Goal: Find contact information: Obtain details needed to contact an individual or organization

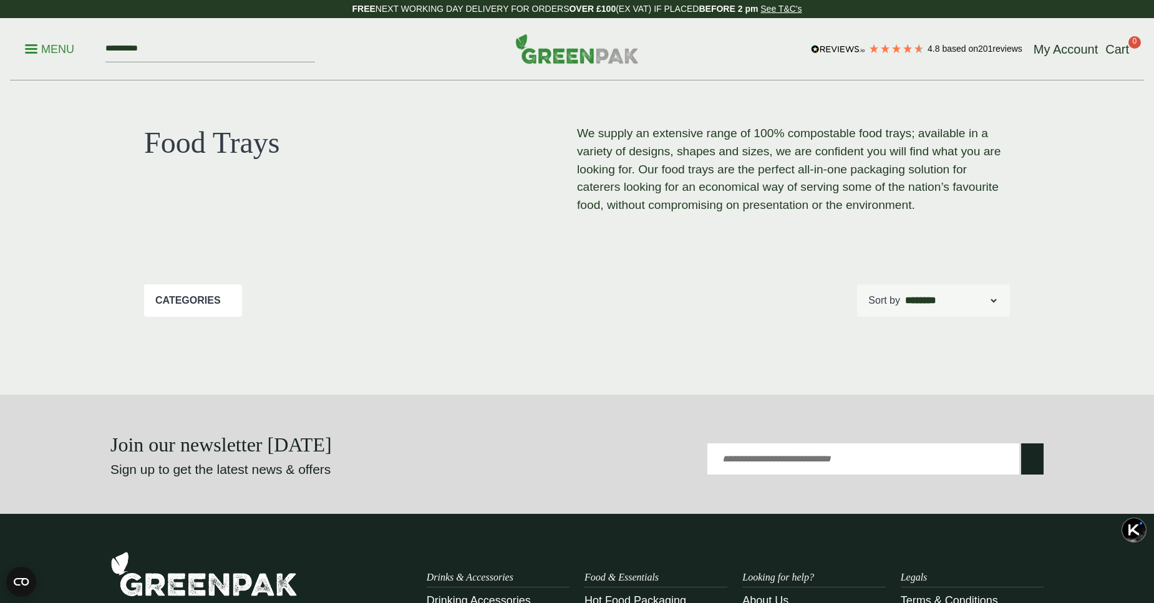
click at [42, 51] on p "Menu" at bounding box center [49, 49] width 49 height 15
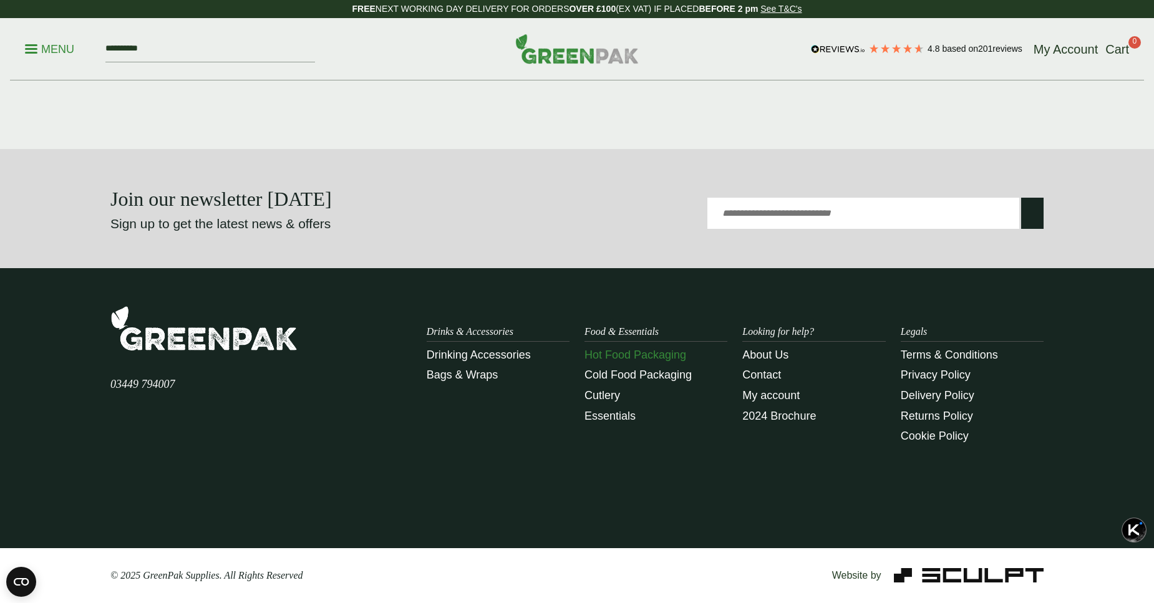
click at [614, 359] on link "Hot Food Packaging" at bounding box center [635, 355] width 102 height 12
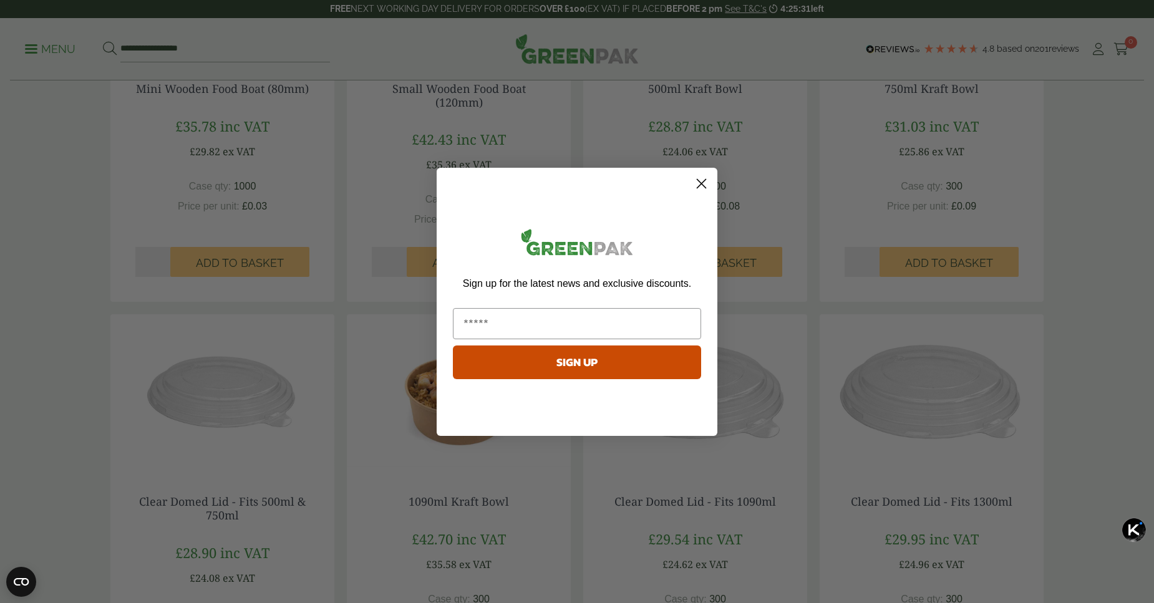
scroll to position [1122, 0]
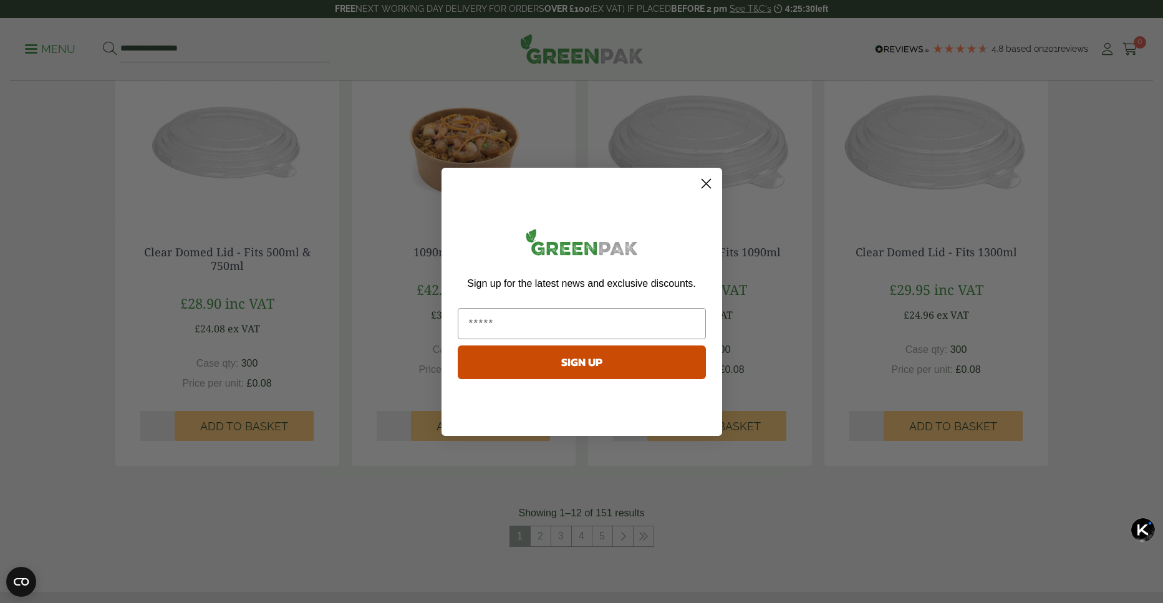
click at [708, 180] on circle "Close dialog" at bounding box center [705, 183] width 21 height 21
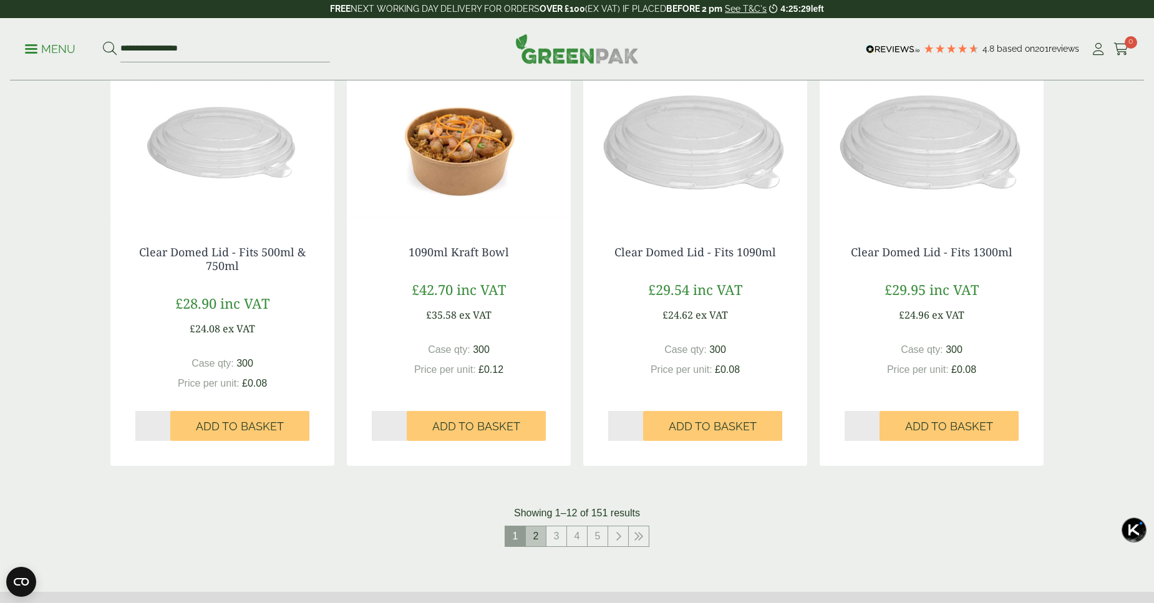
click at [544, 539] on link "2" at bounding box center [536, 536] width 20 height 20
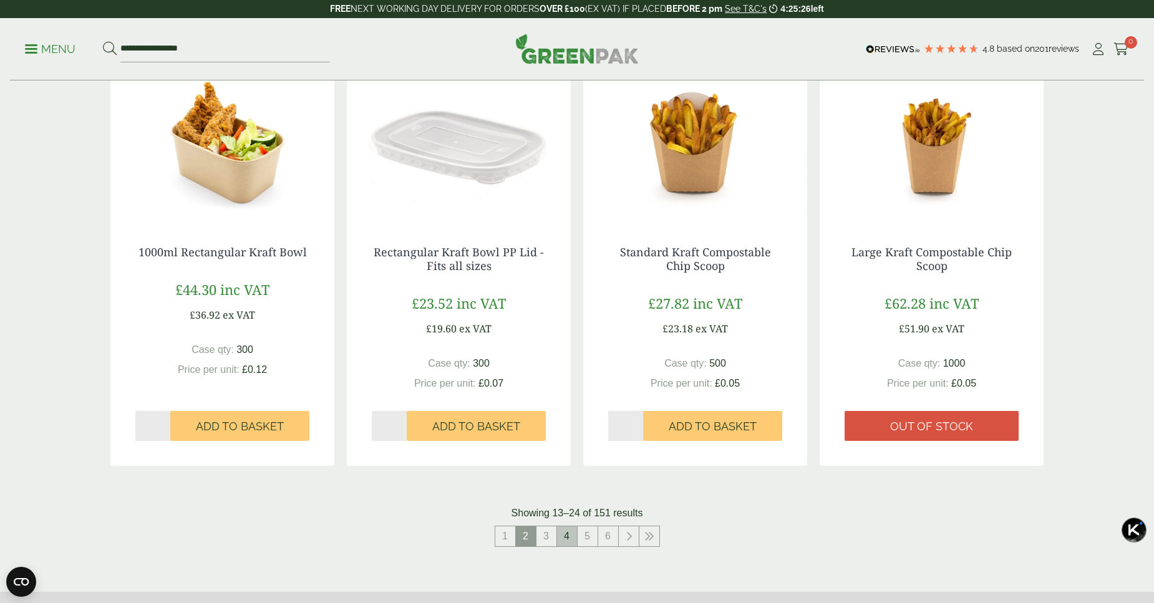
click at [561, 536] on link "4" at bounding box center [567, 536] width 20 height 20
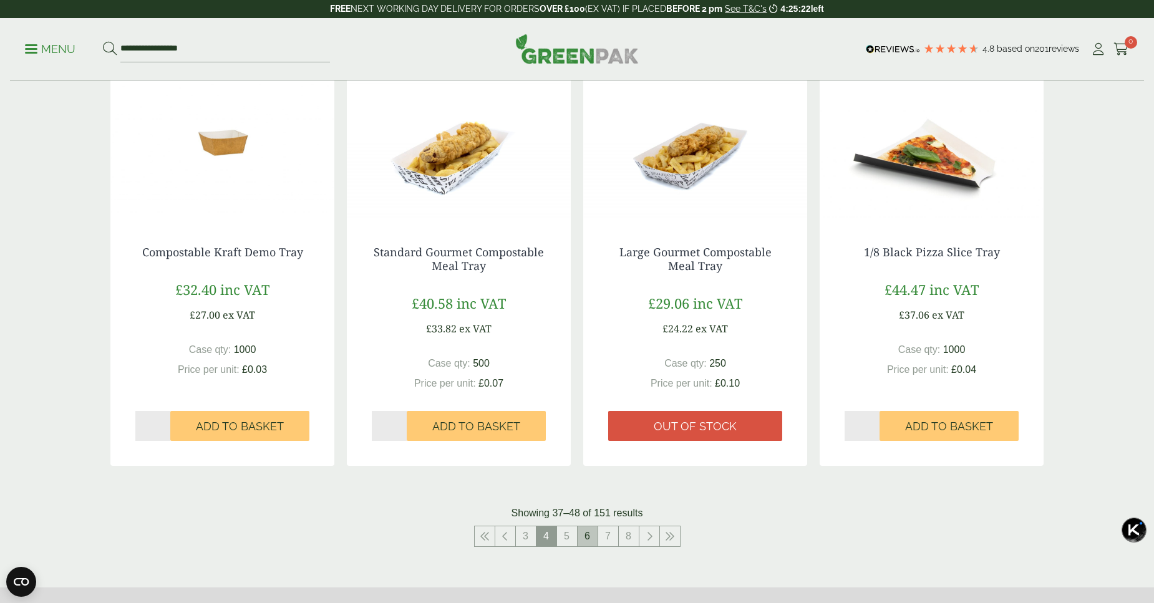
click at [589, 539] on link "6" at bounding box center [587, 536] width 20 height 20
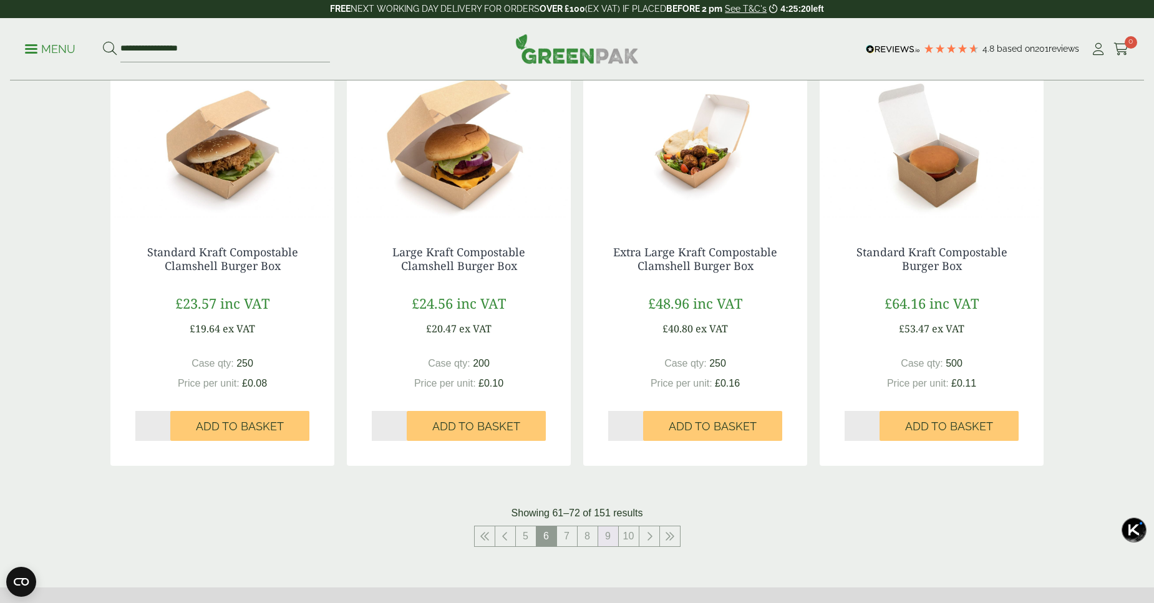
click at [612, 540] on link "9" at bounding box center [608, 536] width 20 height 20
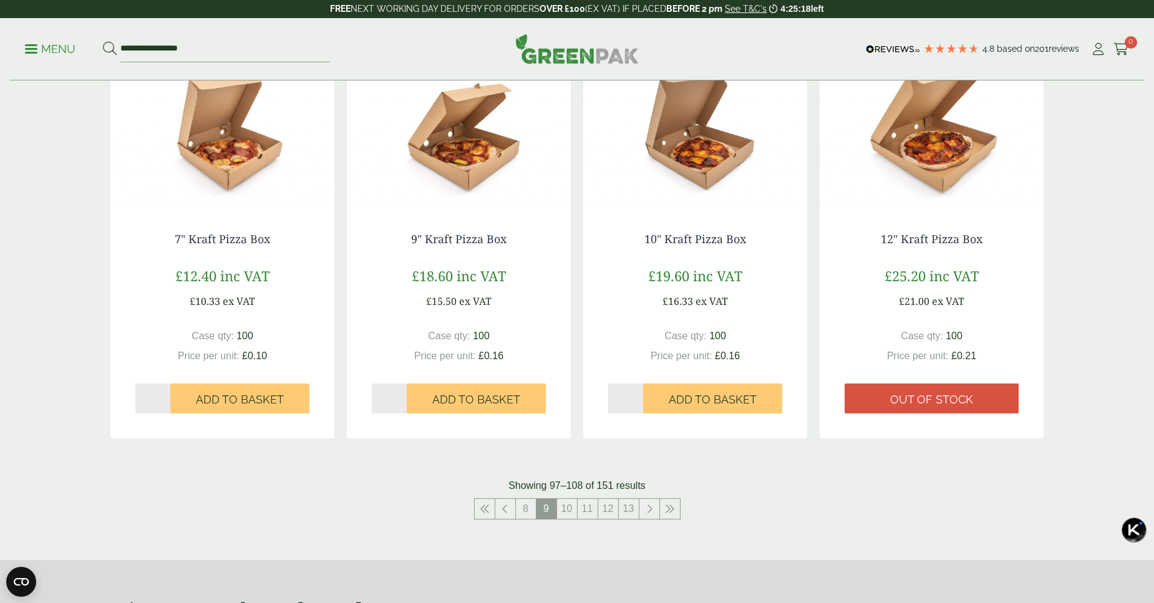
scroll to position [1185, 0]
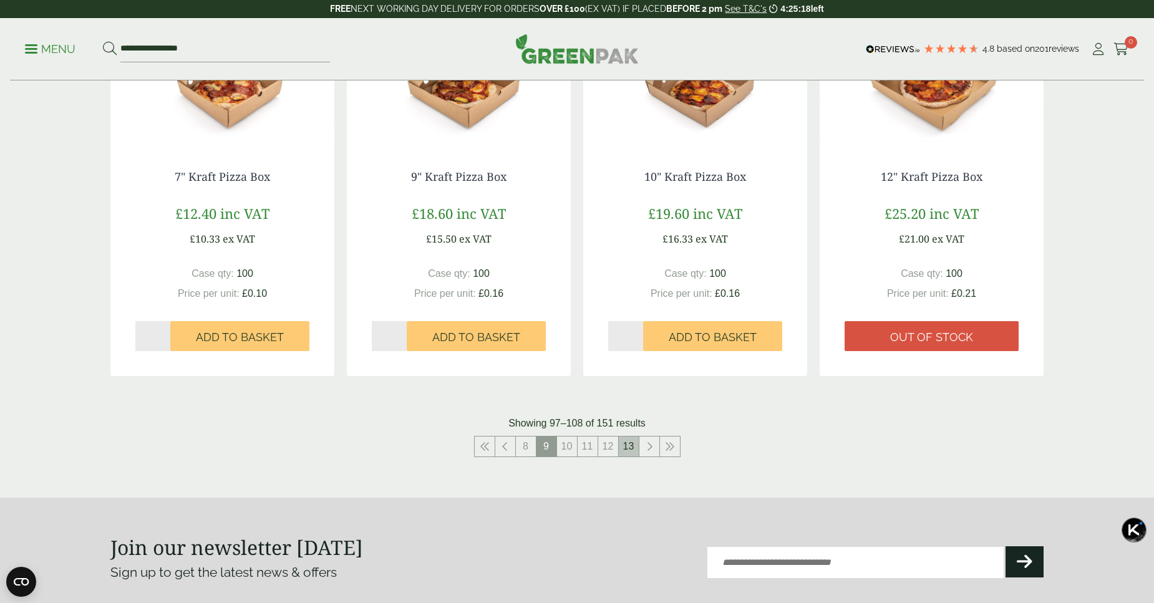
click at [628, 453] on link "13" at bounding box center [629, 446] width 20 height 20
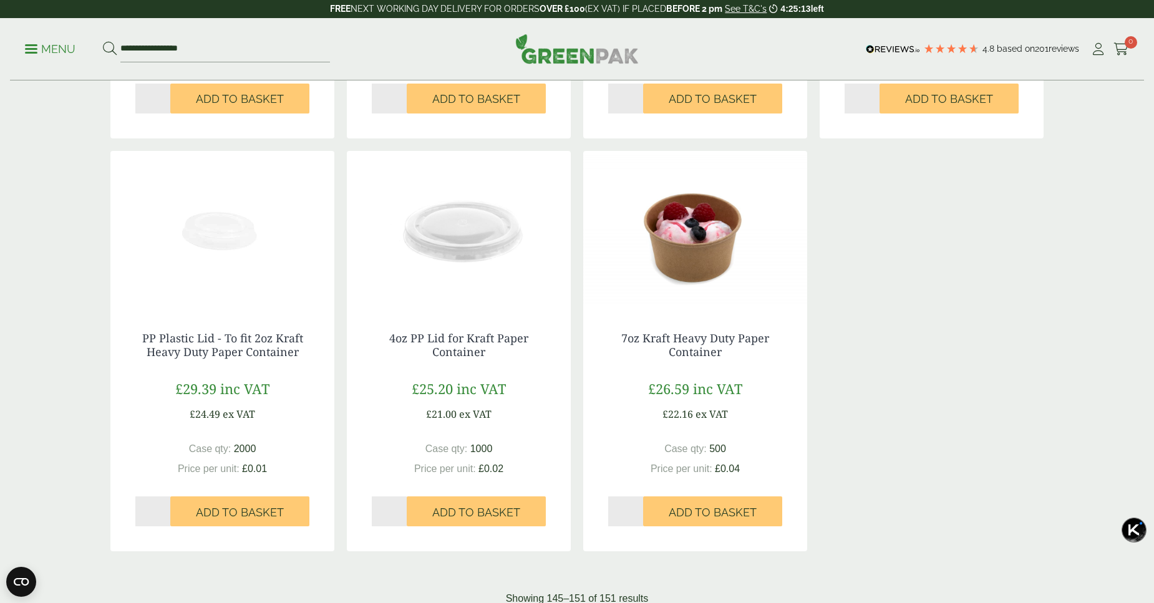
scroll to position [1122, 0]
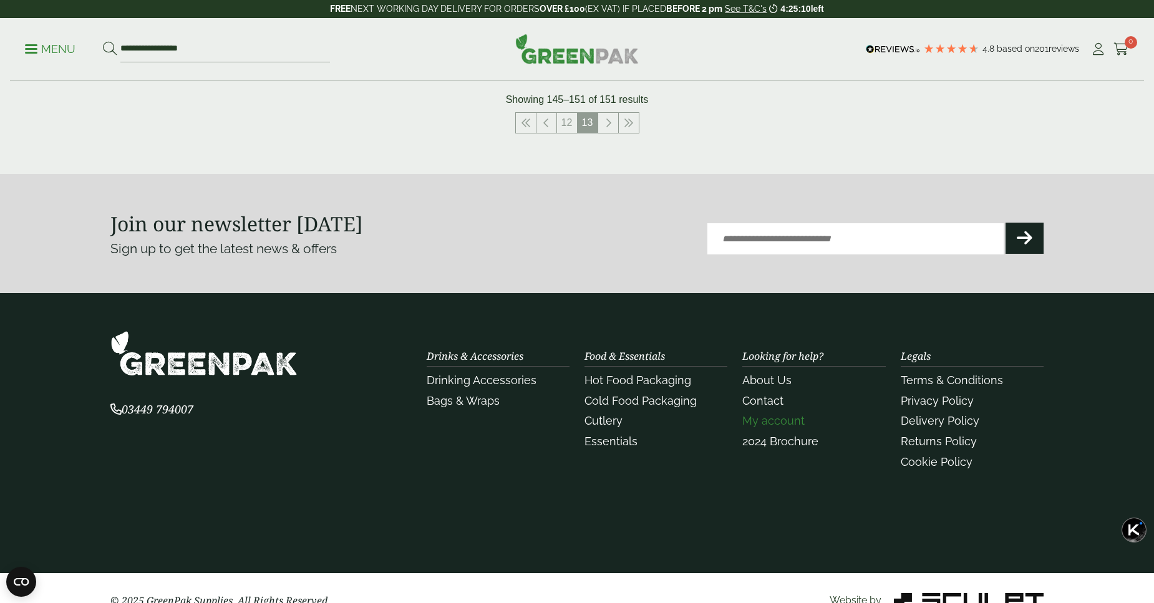
click at [780, 425] on link "My account" at bounding box center [773, 420] width 62 height 13
click at [766, 405] on link "Contact" at bounding box center [762, 400] width 41 height 13
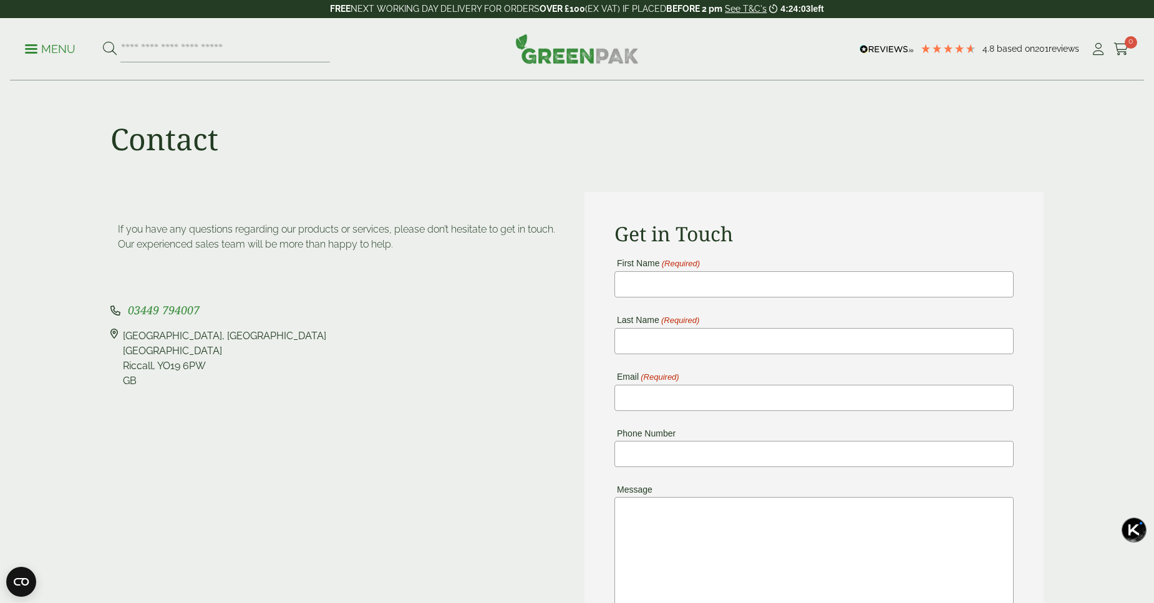
click at [111, 333] on icon at bounding box center [113, 359] width 7 height 60
drag, startPoint x: 147, startPoint y: 379, endPoint x: 125, endPoint y: 331, distance: 52.7
click at [125, 331] on div "Pleasant View Farm, Landing Lane Landing Lane Riccall, YO19 6PW GB" at bounding box center [224, 359] width 203 height 60
copy div "Pleasant View Farm, Landing Lane Landing Lane Riccall, YO19 6PW GB"
click at [185, 346] on div "Pleasant View Farm, Landing Lane Landing Lane Riccall, YO19 6PW GB" at bounding box center [224, 359] width 203 height 60
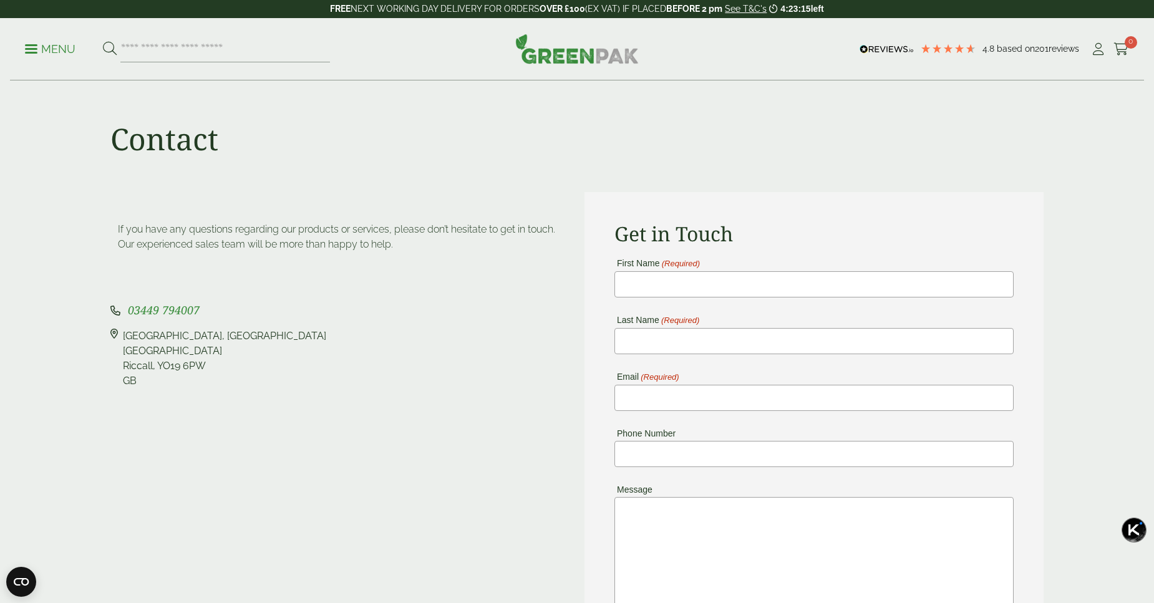
click at [105, 335] on div "If you have any questions regarding our products or services, please don’t hesi…" at bounding box center [340, 477] width 474 height 571
drag, startPoint x: 122, startPoint y: 336, endPoint x: 180, endPoint y: 391, distance: 79.4
click at [180, 391] on div "If you have any questions regarding our products or services, please don’t hesi…" at bounding box center [340, 477] width 474 height 571
copy div "Pleasant View Farm, Landing Lane Landing Lane Riccall, YO19 6PW GB"
click at [501, 183] on div "Contact" at bounding box center [577, 136] width 948 height 111
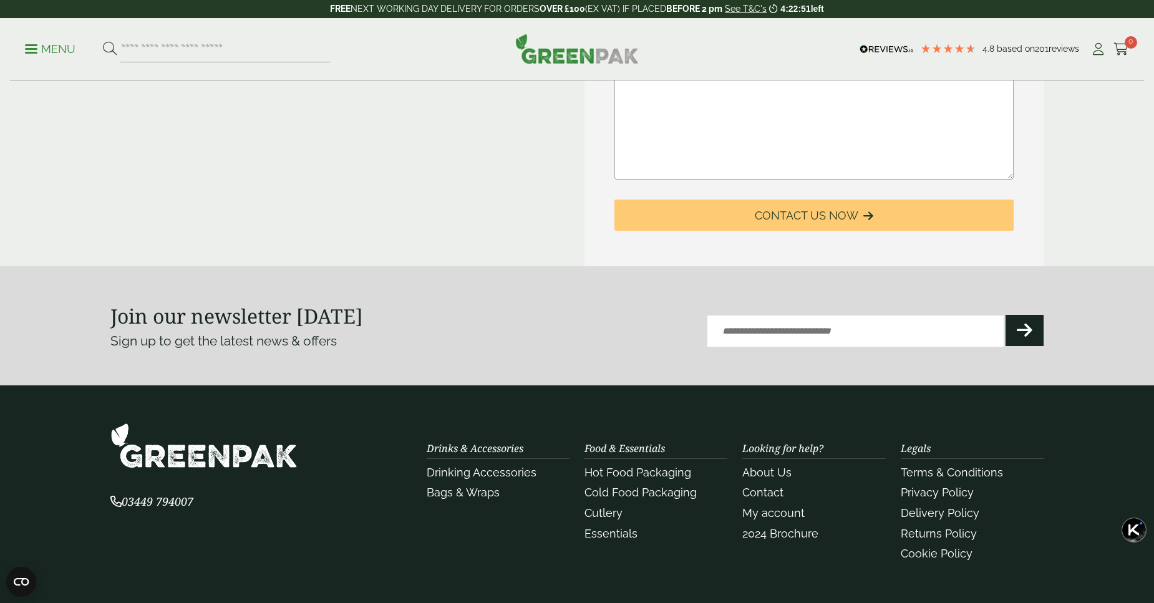
scroll to position [615, 0]
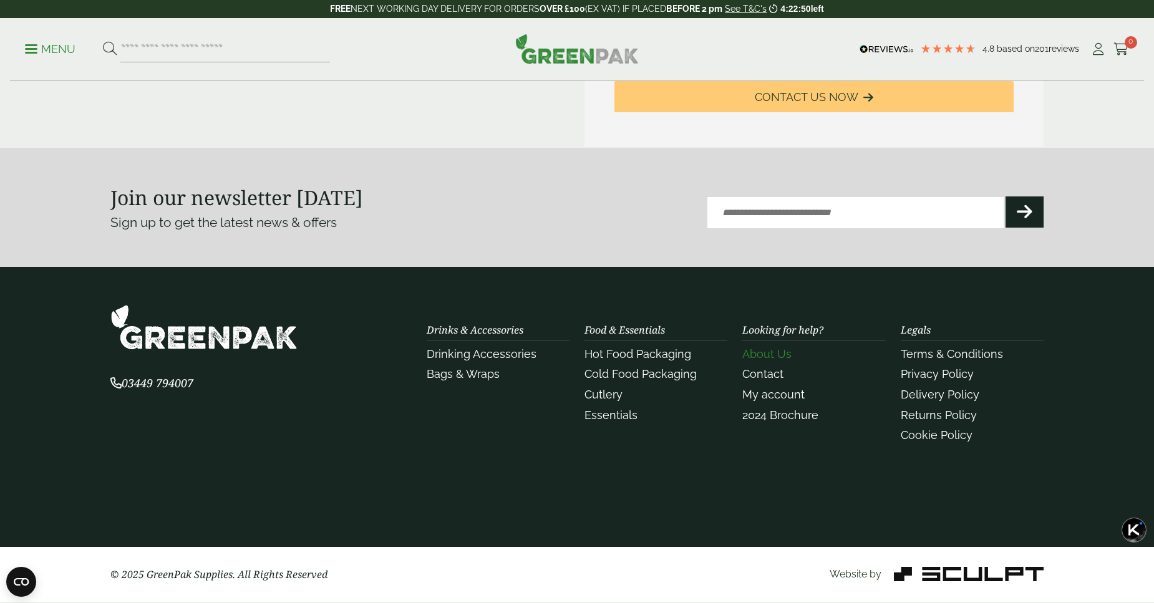
click at [786, 355] on link "About Us" at bounding box center [766, 353] width 49 height 13
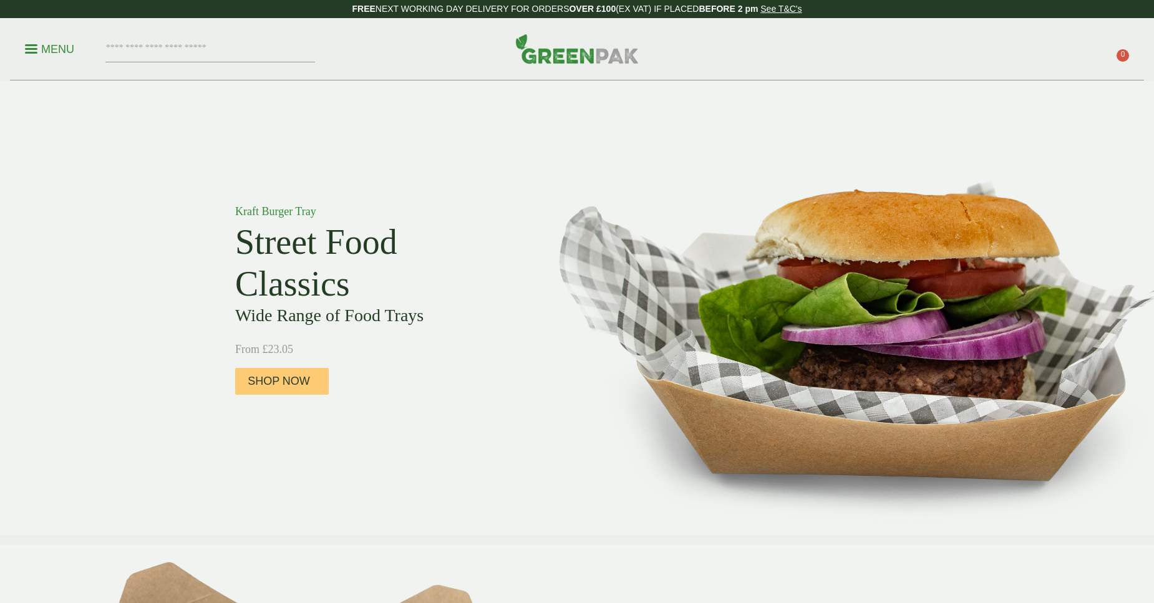
scroll to position [499, 0]
